Goal: Check status: Check status

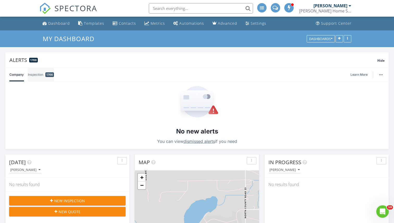
click at [40, 74] on link "Inspection 1766" at bounding box center [41, 75] width 26 height 14
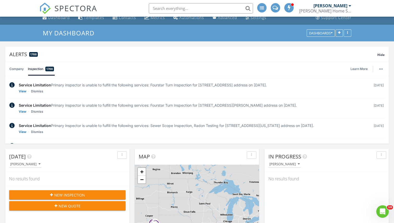
scroll to position [68, 0]
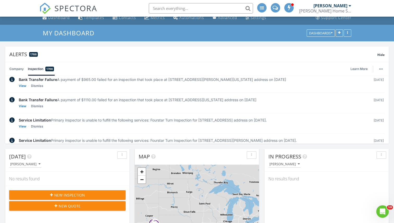
click at [59, 17] on div "SPECTORA" at bounding box center [68, 8] width 58 height 17
click at [53, 17] on div "SPECTORA" at bounding box center [68, 8] width 58 height 17
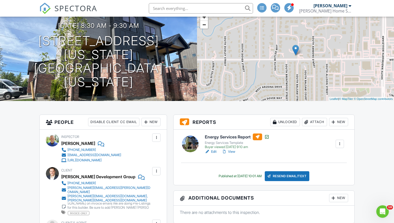
scroll to position [28, 0]
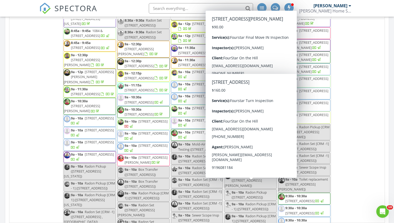
scroll to position [474, 394]
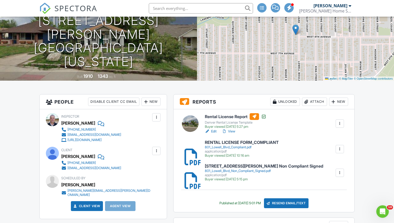
click at [229, 131] on link "View" at bounding box center [228, 131] width 14 height 5
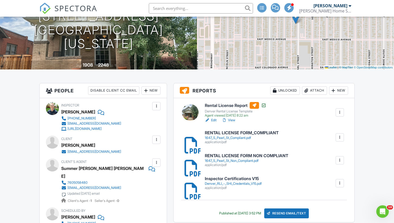
scroll to position [74, 0]
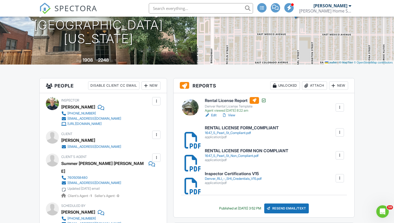
click at [214, 115] on link "Edit" at bounding box center [211, 115] width 12 height 5
